Goal: Task Accomplishment & Management: Manage account settings

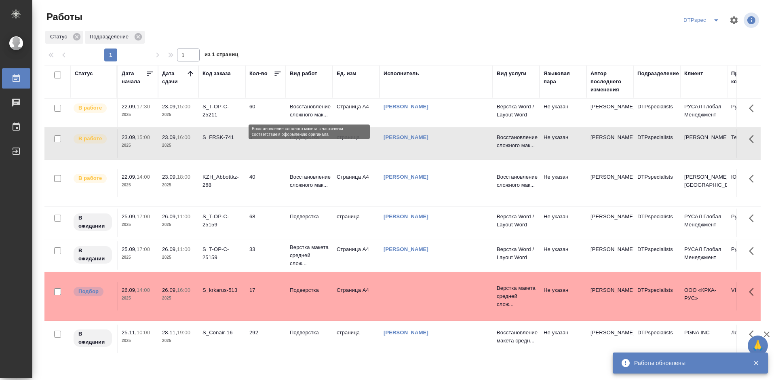
click at [315, 111] on p "Восстановление сложного мак..." at bounding box center [309, 111] width 39 height 16
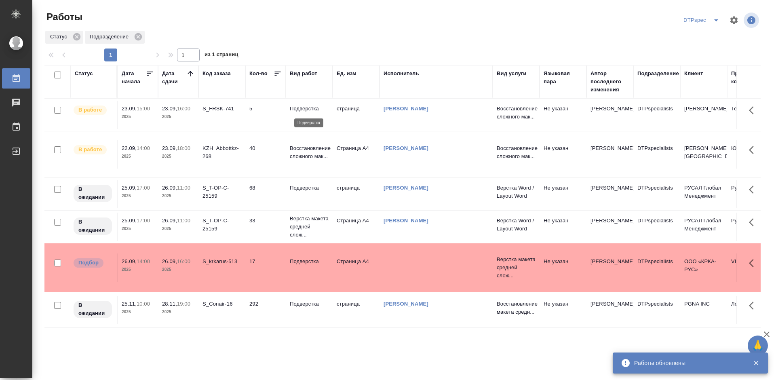
click at [308, 108] on p "Подверстка" at bounding box center [309, 109] width 39 height 8
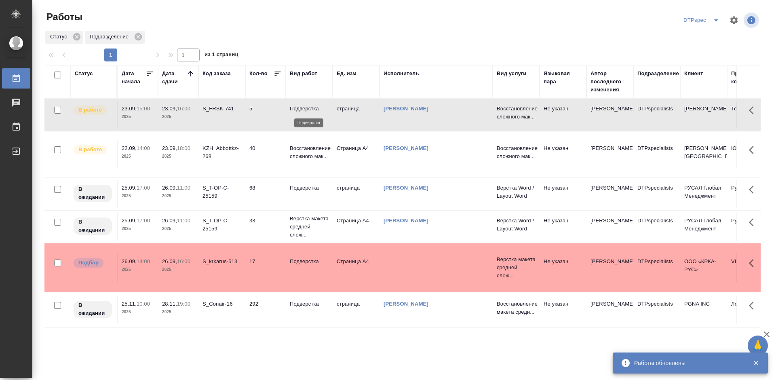
click at [308, 108] on p "Подверстка" at bounding box center [309, 109] width 39 height 8
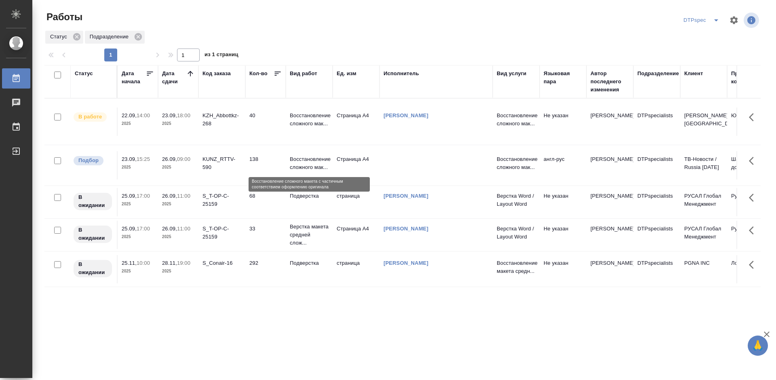
click at [312, 164] on p "Восстановление сложного мак..." at bounding box center [309, 163] width 39 height 16
click at [313, 164] on p "Восстановление сложного мак..." at bounding box center [309, 163] width 39 height 16
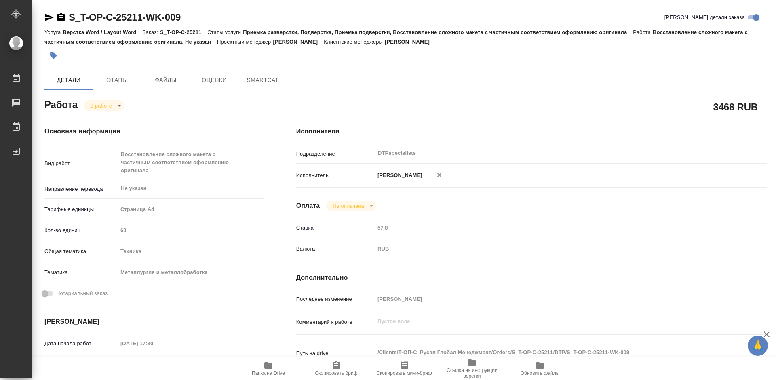
type textarea "x"
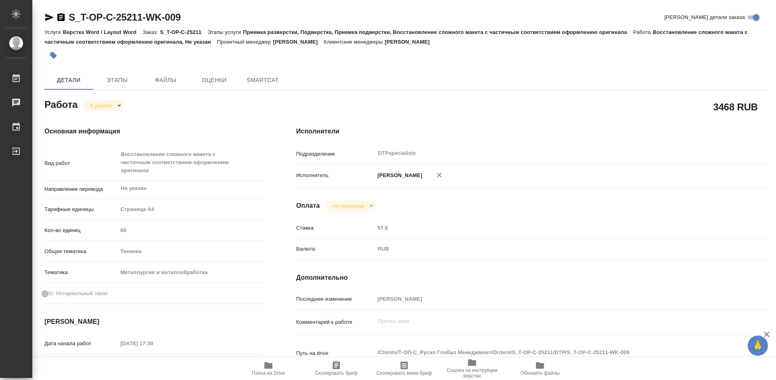
type textarea "x"
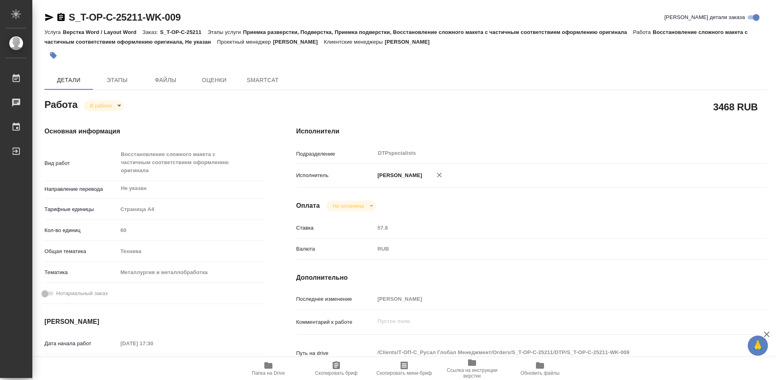
type textarea "x"
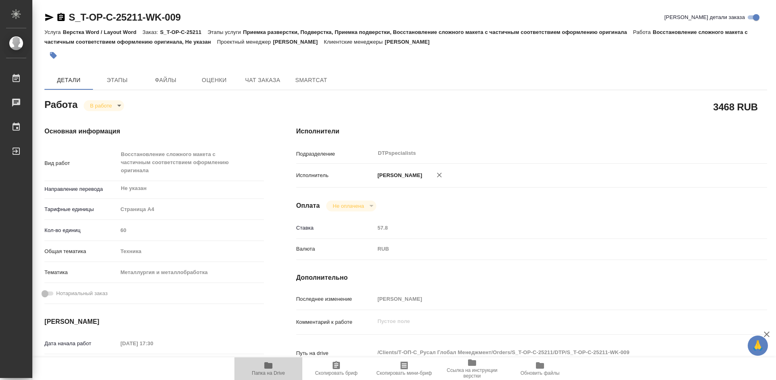
click at [274, 370] on span "Папка на Drive" at bounding box center [268, 367] width 58 height 15
type textarea "x"
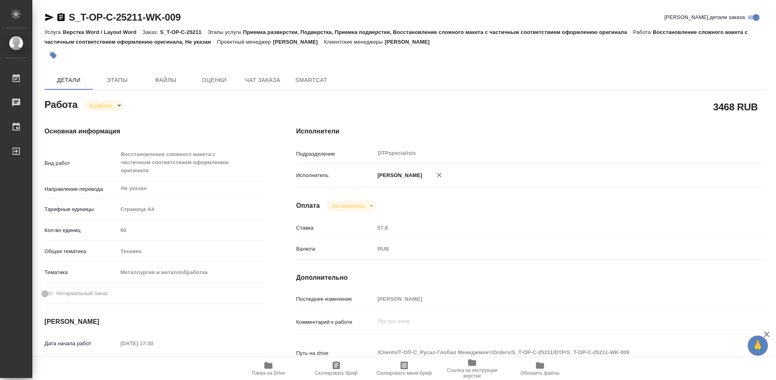
type textarea "x"
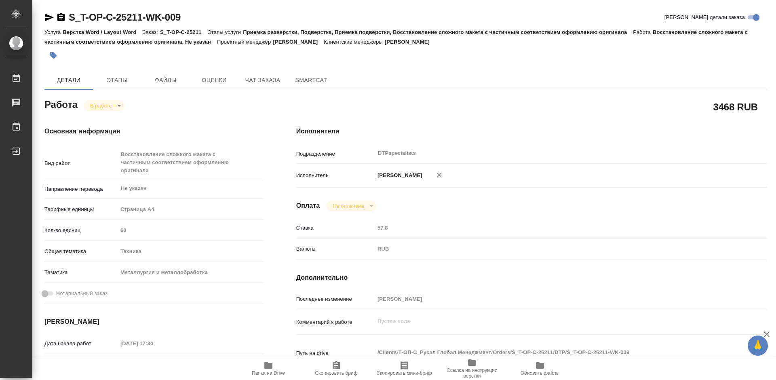
type textarea "x"
click at [104, 108] on body "🙏 .cls-1 fill:#fff; AWATERA Работы 0 Чаты График Выйти S_T-OP-C-25211-WK-009 Кр…" at bounding box center [388, 190] width 776 height 380
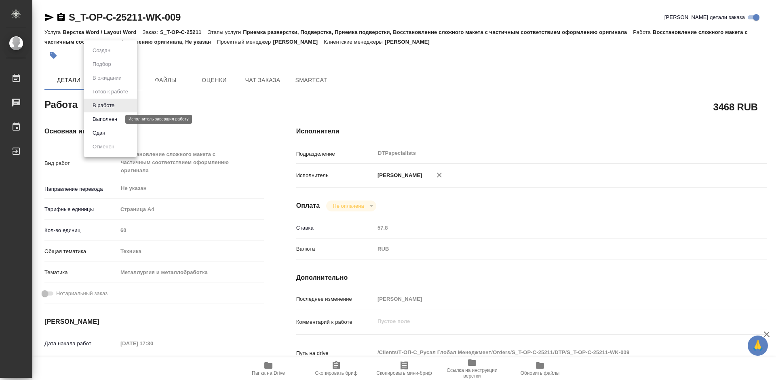
click at [103, 116] on button "Выполнен" at bounding box center [104, 119] width 29 height 9
type textarea "x"
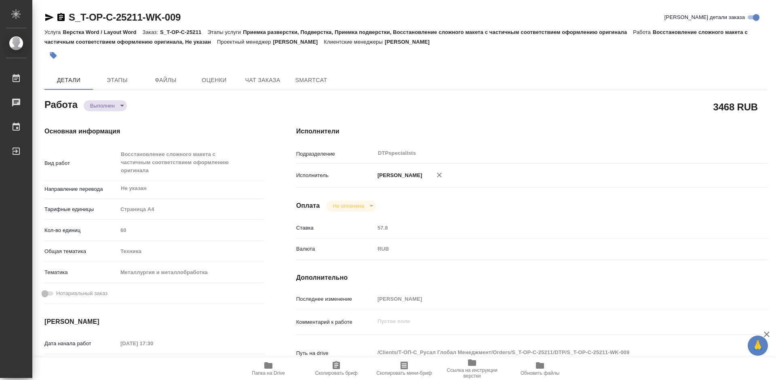
type textarea "x"
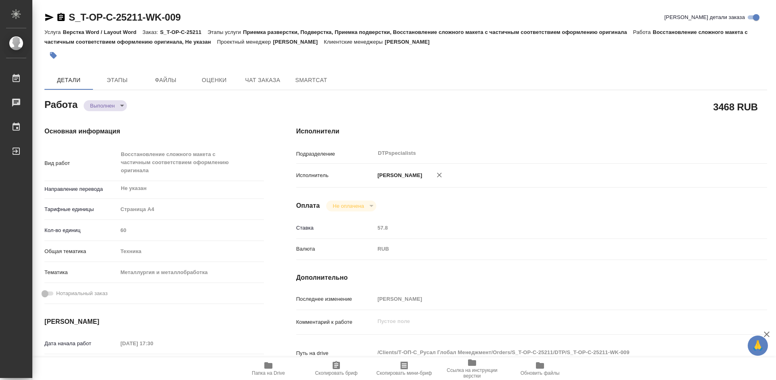
type textarea "x"
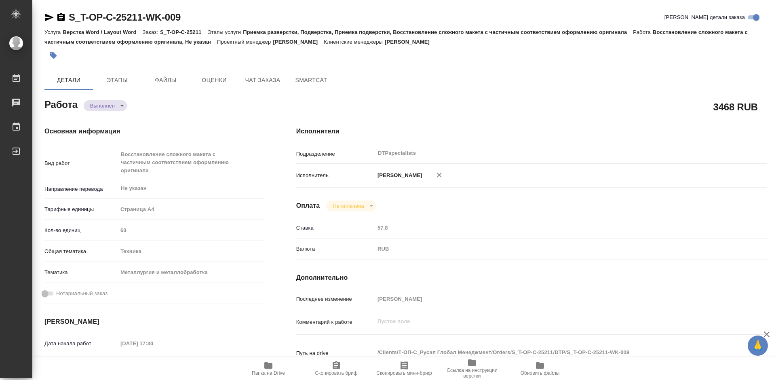
type textarea "x"
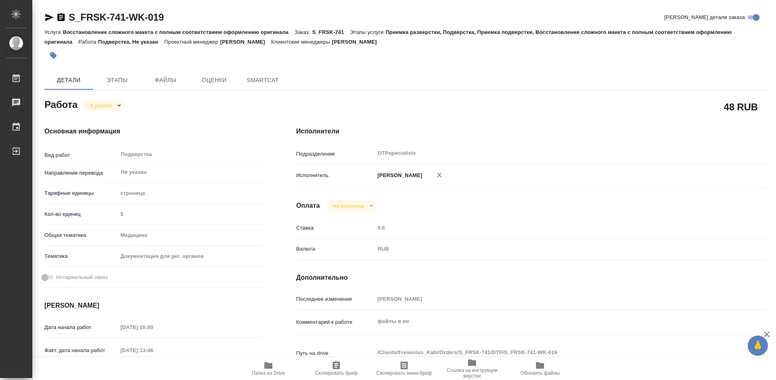
type textarea "x"
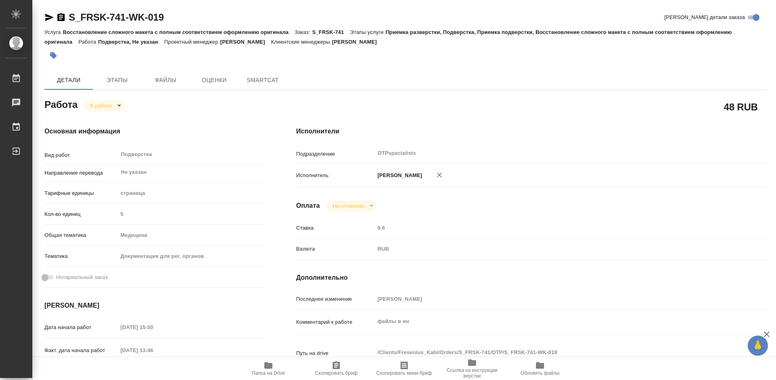
type textarea "x"
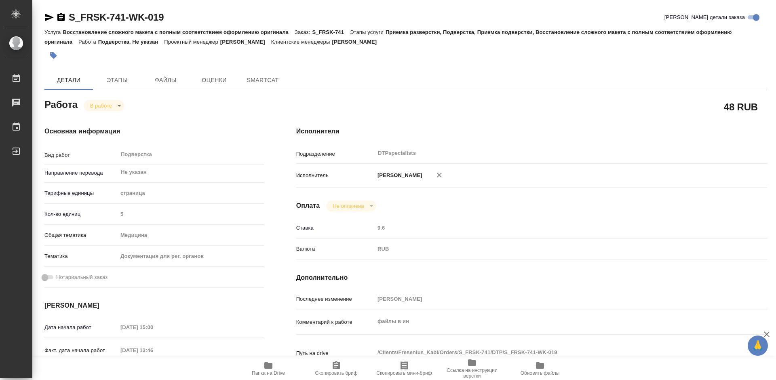
type textarea "x"
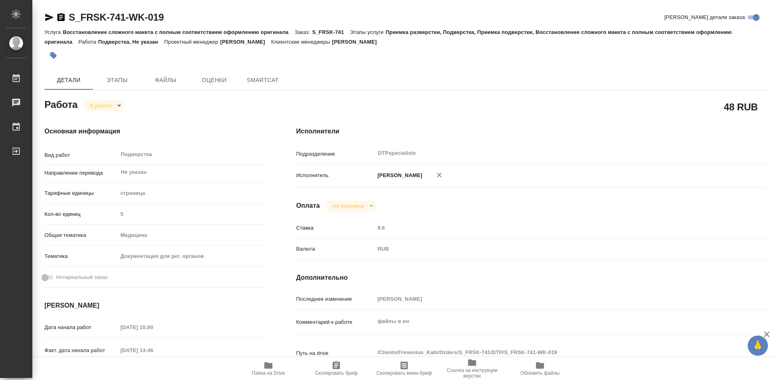
click at [62, 19] on icon "button" at bounding box center [60, 17] width 7 height 8
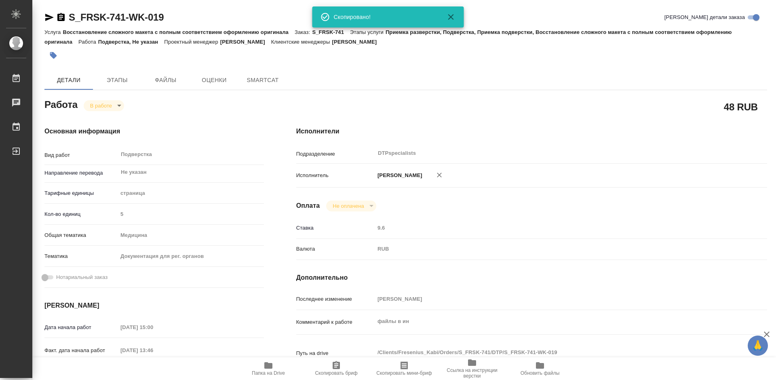
type textarea "x"
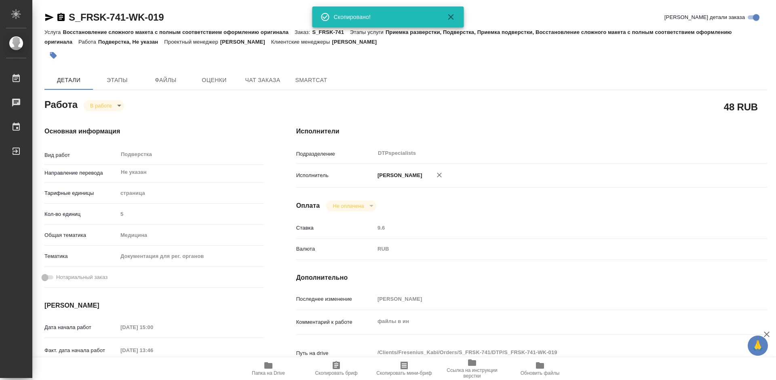
type textarea "x"
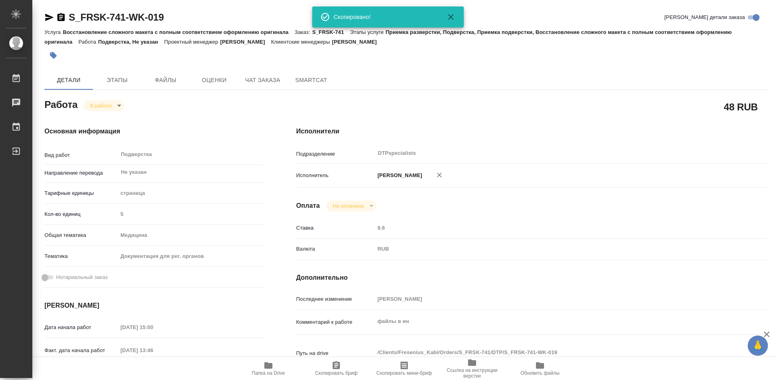
type textarea "x"
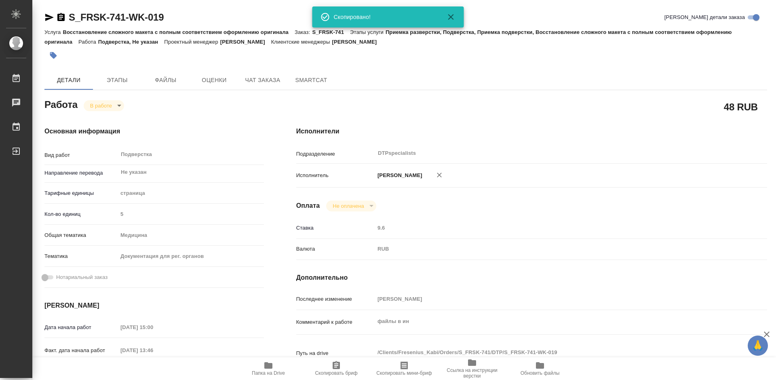
click at [270, 369] on icon "button" at bounding box center [268, 365] width 8 height 6
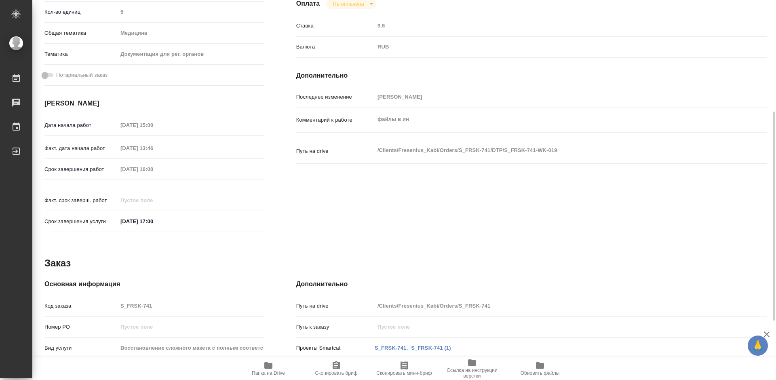
scroll to position [310, 0]
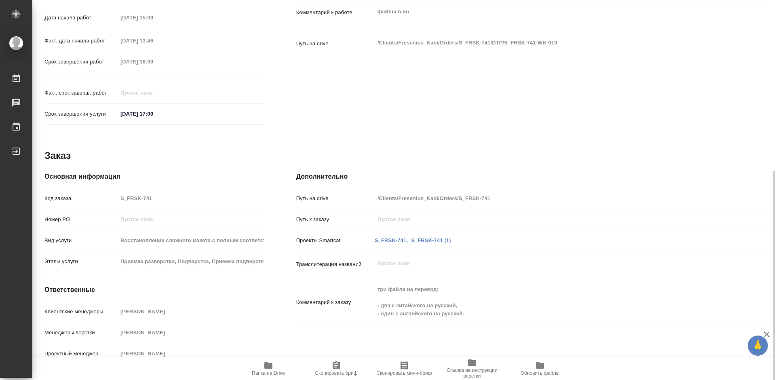
click at [278, 369] on span "Папка на Drive" at bounding box center [268, 367] width 58 height 15
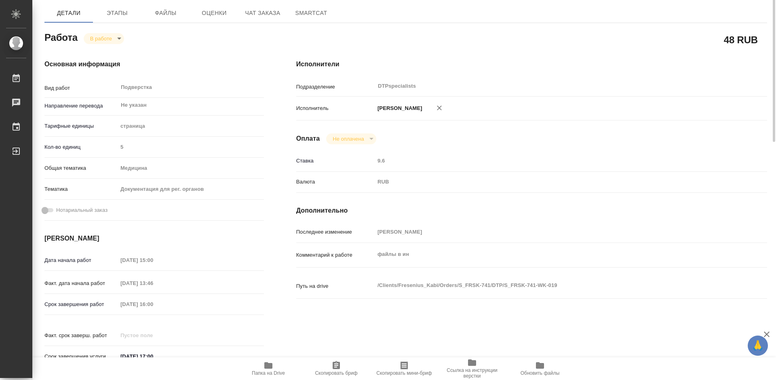
scroll to position [0, 0]
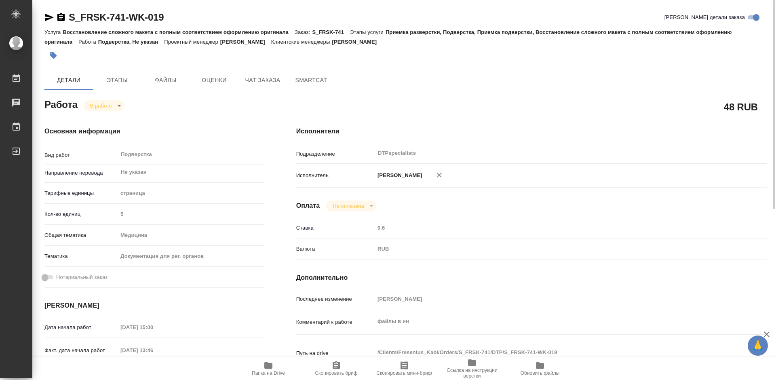
click at [105, 104] on body "🙏 .cls-1 fill:#fff; AWATERA Работы 0 Чаты График Выйти S_FRSK-741-WK-019 Кратко…" at bounding box center [388, 190] width 776 height 380
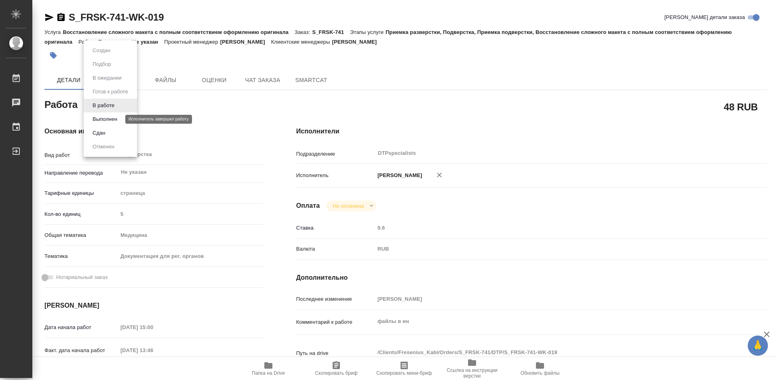
click at [109, 115] on button "Выполнен" at bounding box center [104, 119] width 29 height 9
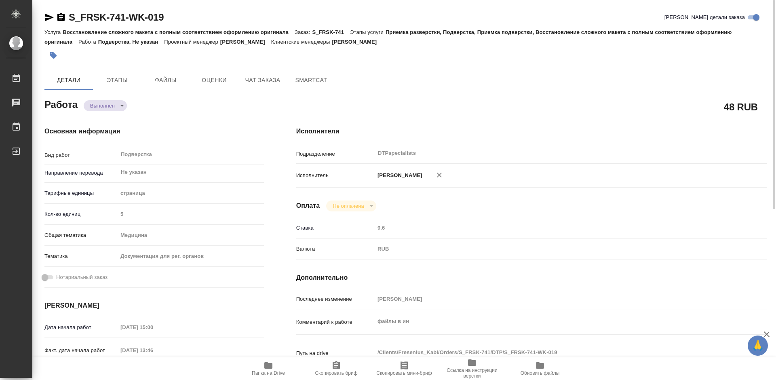
type textarea "x"
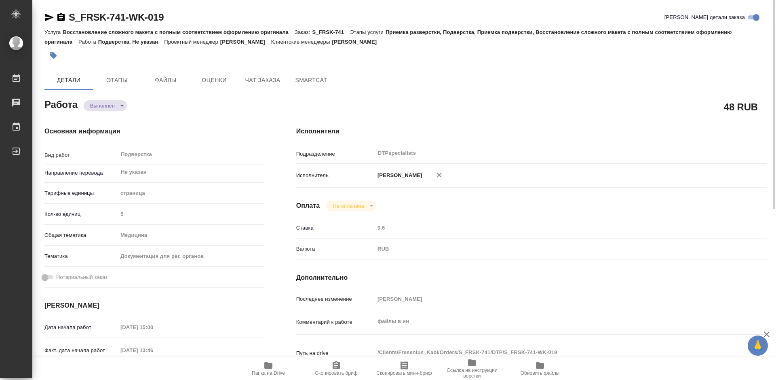
type textarea "x"
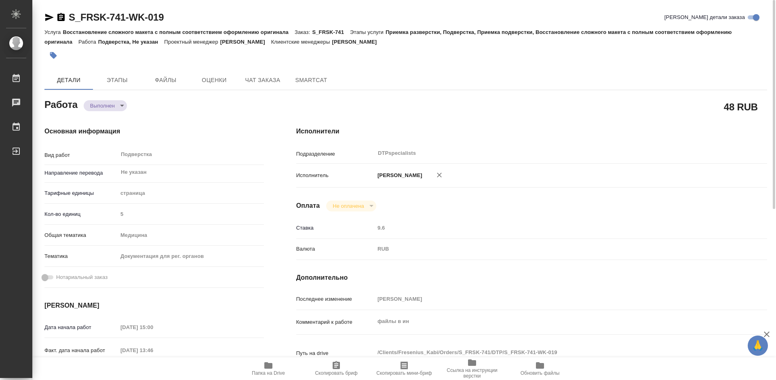
type textarea "x"
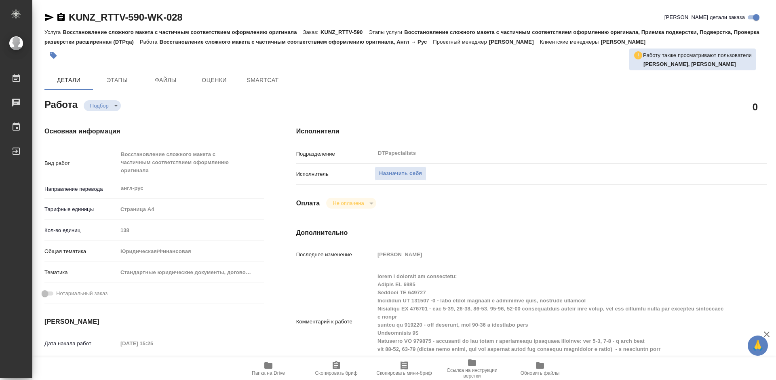
type textarea "x"
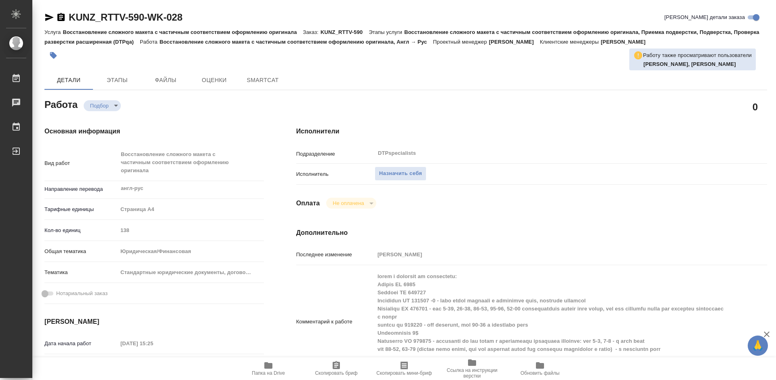
type textarea "x"
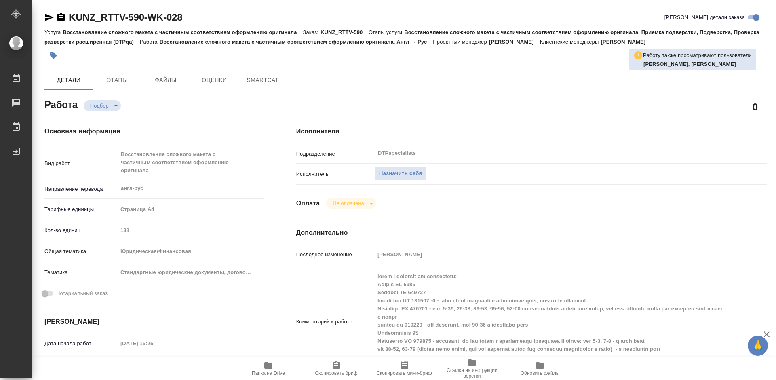
type textarea "x"
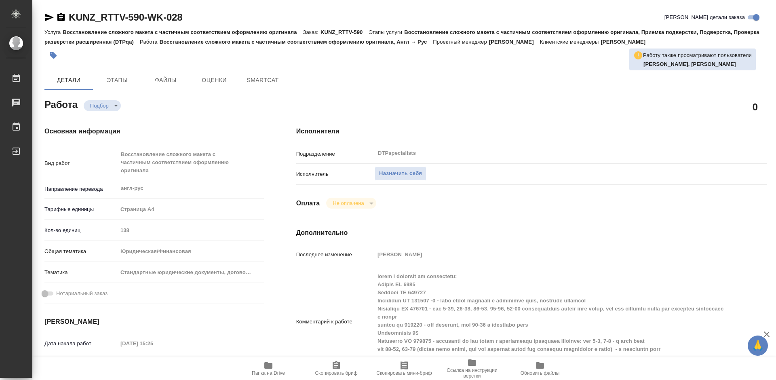
type textarea "x"
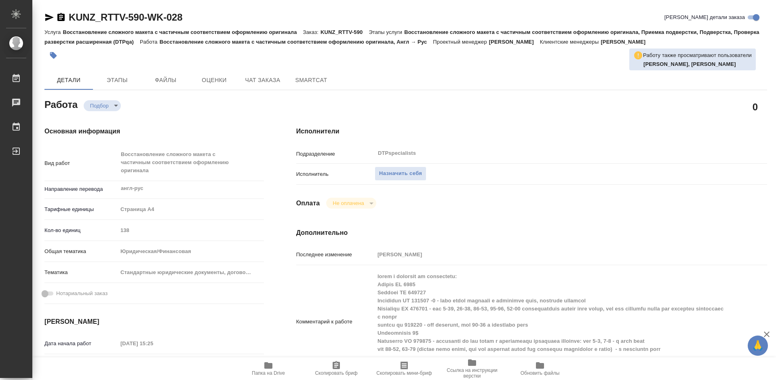
type textarea "x"
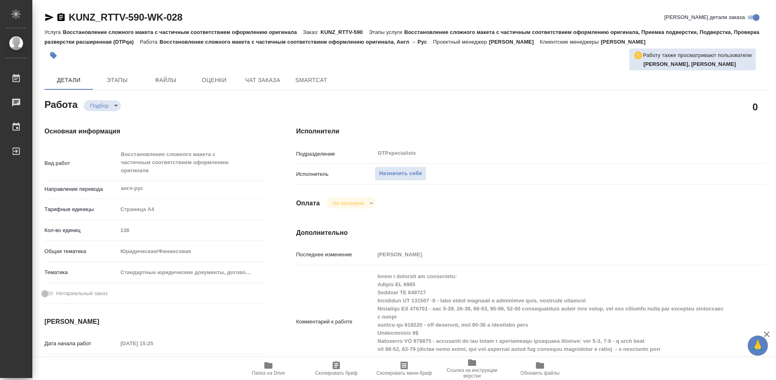
type textarea "x"
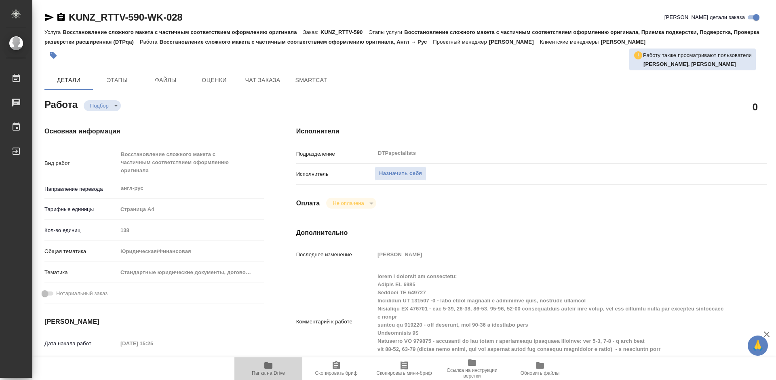
click at [272, 371] on span "Папка на Drive" at bounding box center [268, 373] width 33 height 6
